Goal: Information Seeking & Learning: Learn about a topic

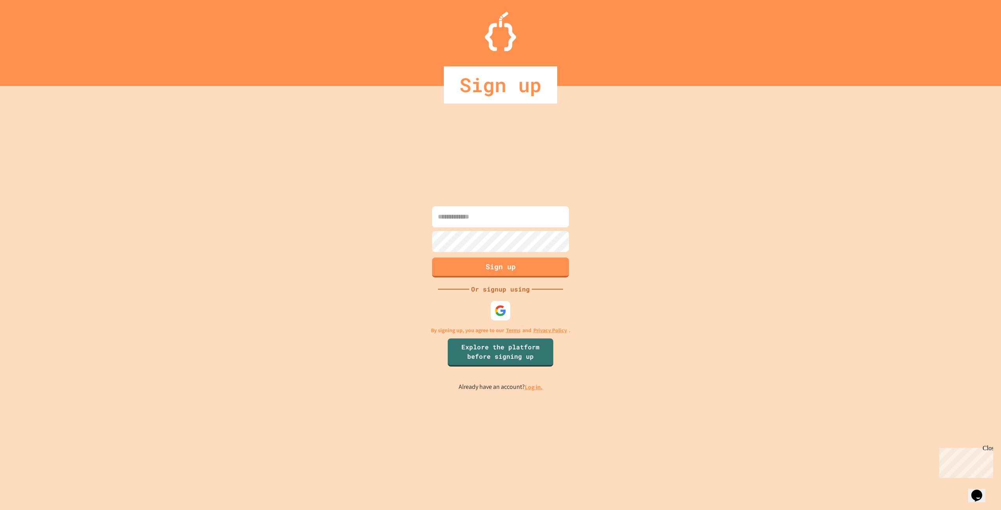
click at [471, 218] on input at bounding box center [500, 216] width 137 height 21
click at [497, 301] on div at bounding box center [501, 311] width 20 height 20
click at [320, 164] on div "Sign up Or signup using By signing up, you agree to our Terms and Privacy Polic…" at bounding box center [500, 298] width 1001 height 424
click at [502, 306] on img at bounding box center [501, 311] width 12 height 12
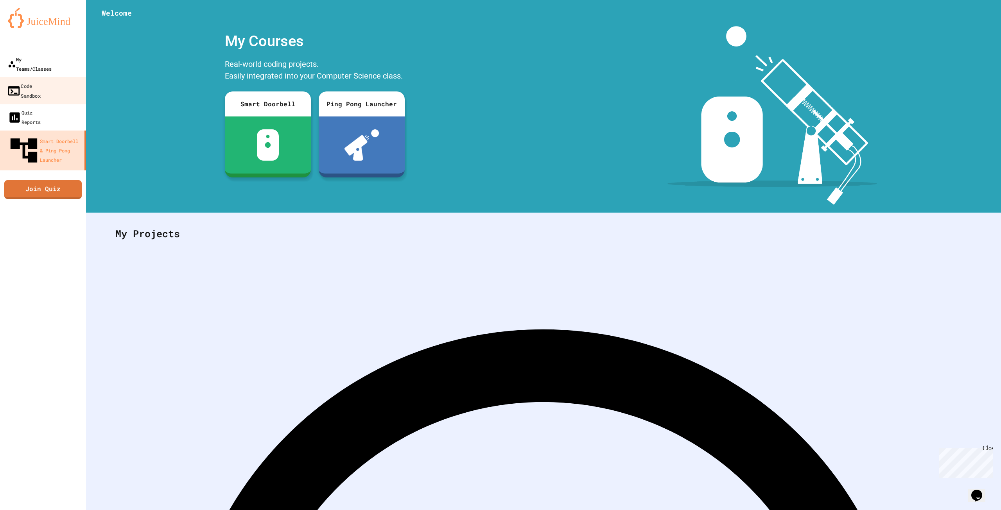
click at [35, 65] on link "My Teams/Classes" at bounding box center [43, 64] width 86 height 27
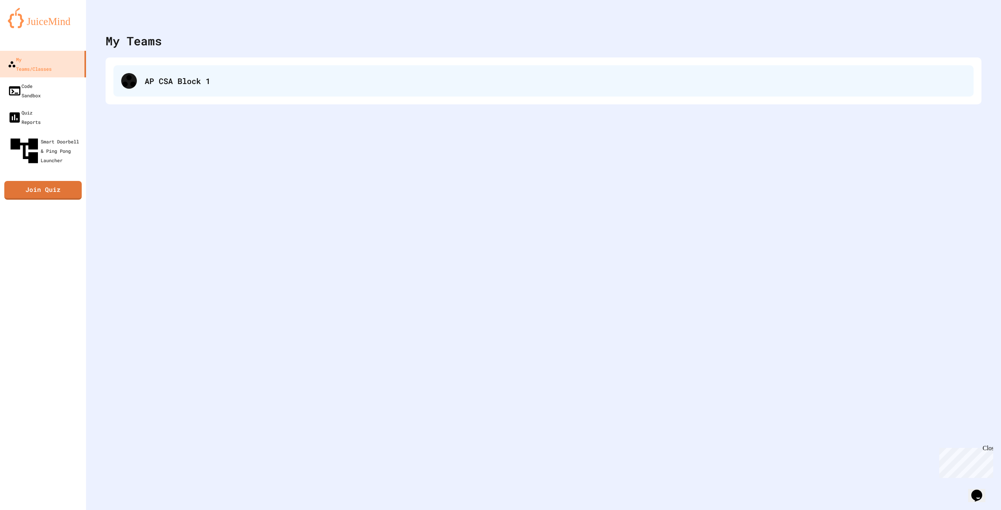
click at [215, 79] on div "AP CSA Block 1" at bounding box center [555, 81] width 821 height 12
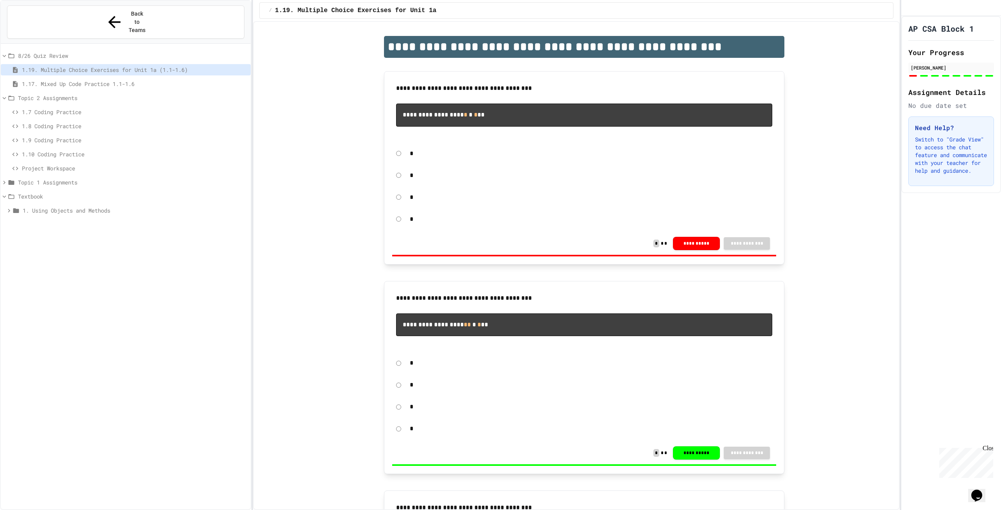
click at [94, 64] on div "1.19. Multiple Choice Exercises for Unit 1a (1.1-1.6)" at bounding box center [126, 71] width 250 height 14
click at [93, 80] on span "1.17. Mixed Up Code Practice 1.1-1.6" at bounding box center [135, 84] width 226 height 8
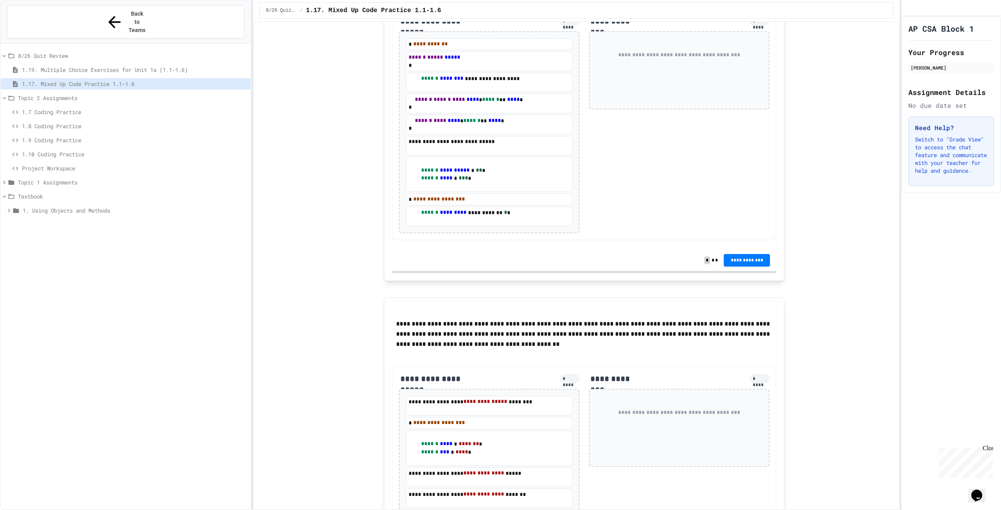
scroll to position [1825, 0]
